Goal: Task Accomplishment & Management: Manage account settings

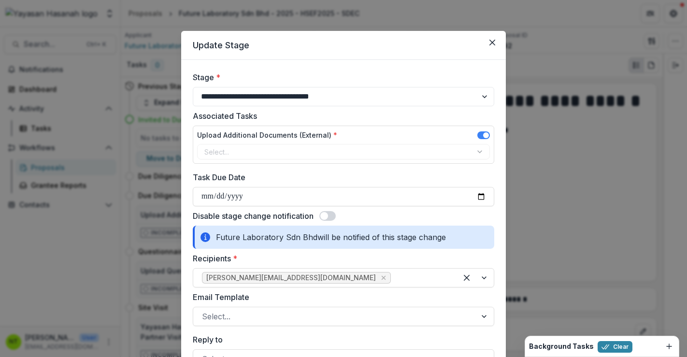
select select "**********"
click at [587, 59] on div "**********" at bounding box center [343, 178] width 687 height 357
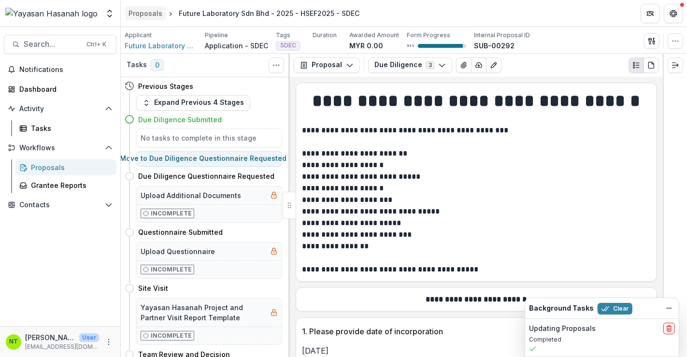
click at [141, 12] on div "Proposals" at bounding box center [145, 13] width 34 height 10
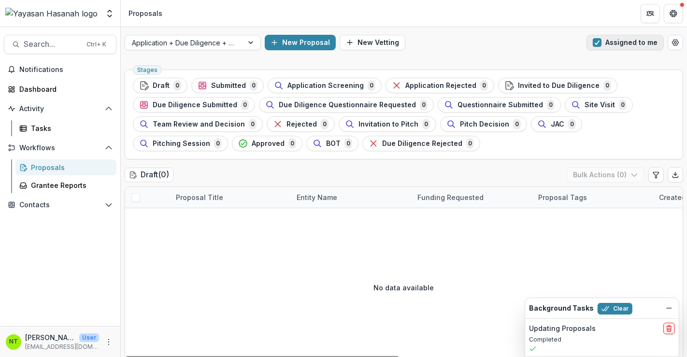
click at [608, 39] on button "Assigned to me" at bounding box center [624, 42] width 77 height 15
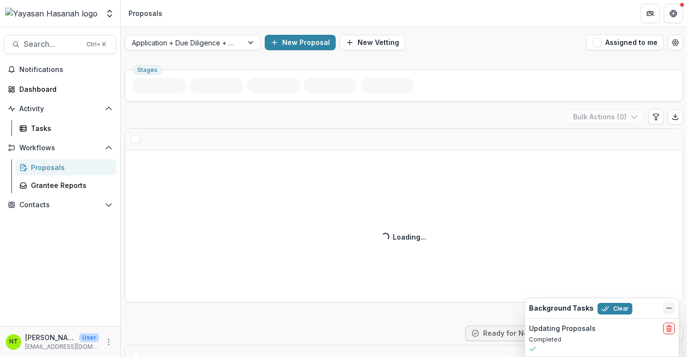
click at [671, 305] on icon "Dismiss" at bounding box center [669, 308] width 8 height 8
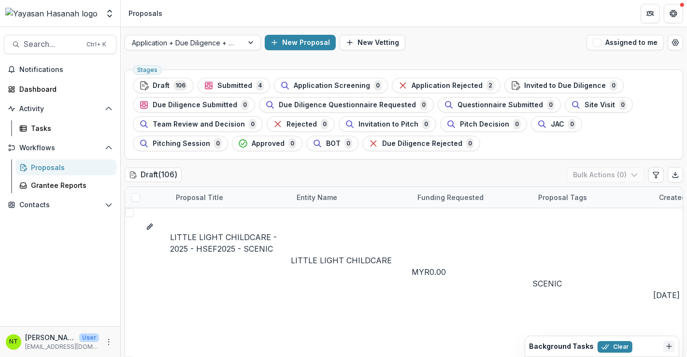
click at [183, 32] on div "Application + Due Diligence + Pitching Process New Proposal New Vetting Assigne…" at bounding box center [404, 42] width 566 height 31
click at [191, 44] on div at bounding box center [184, 43] width 104 height 12
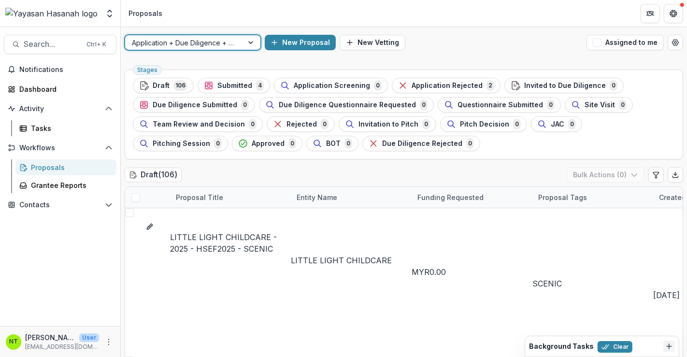
scroll to position [17, 0]
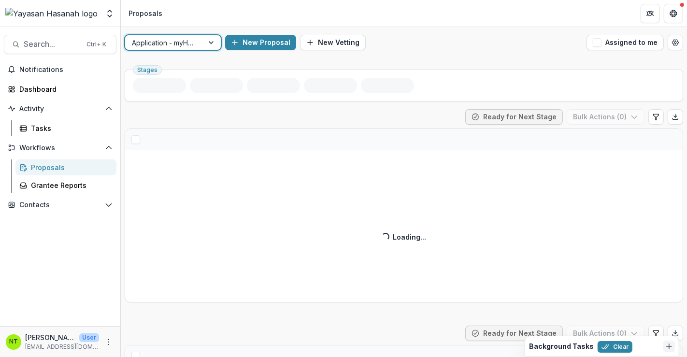
click at [194, 44] on div at bounding box center [164, 43] width 65 height 12
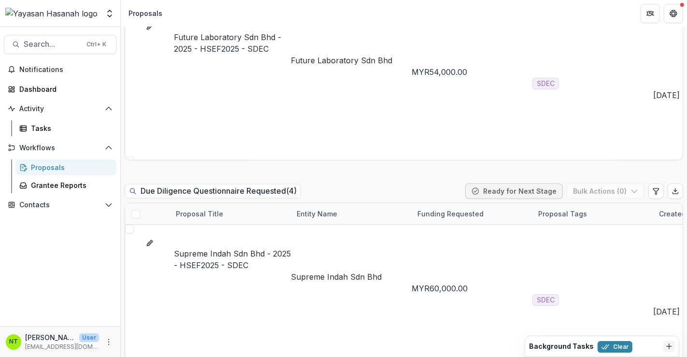
scroll to position [1126, 0]
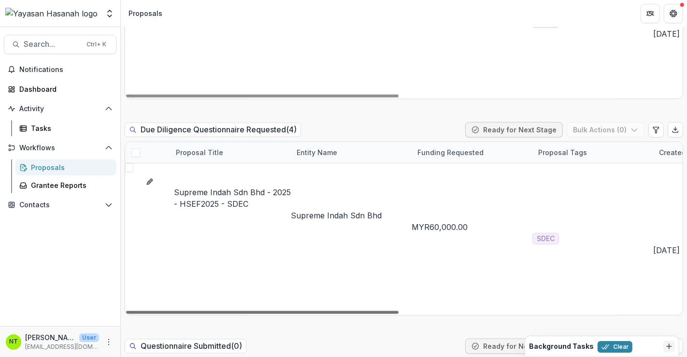
click at [385, 311] on div at bounding box center [262, 312] width 272 height 3
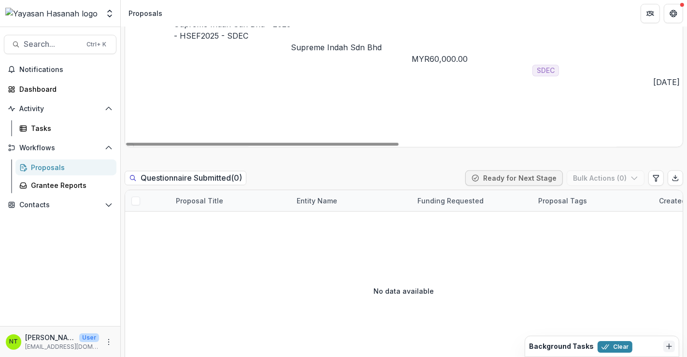
scroll to position [1394, 0]
